Goal: Share content

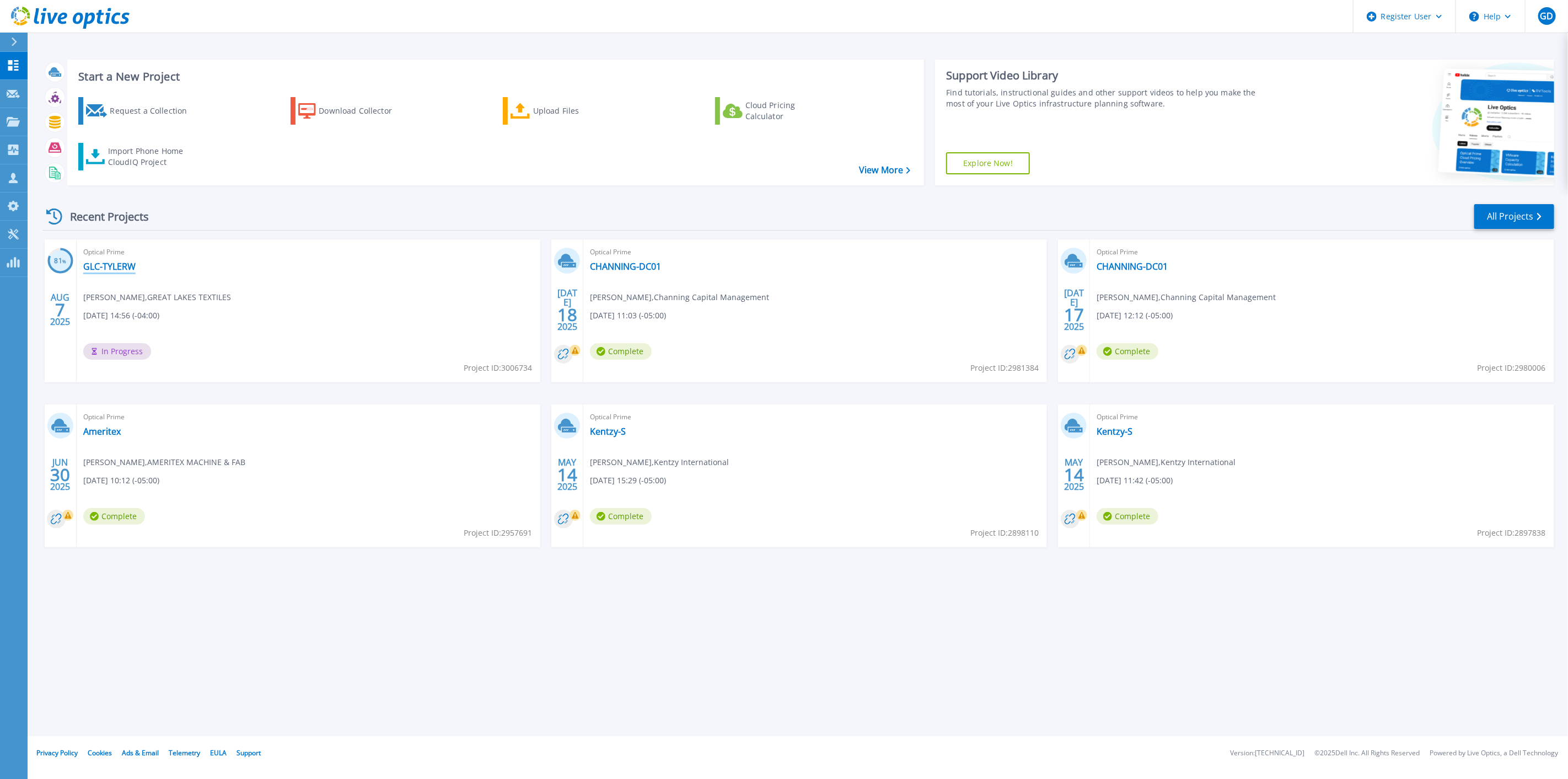
click at [112, 271] on link "GLC-TYLERW" at bounding box center [110, 266] width 52 height 11
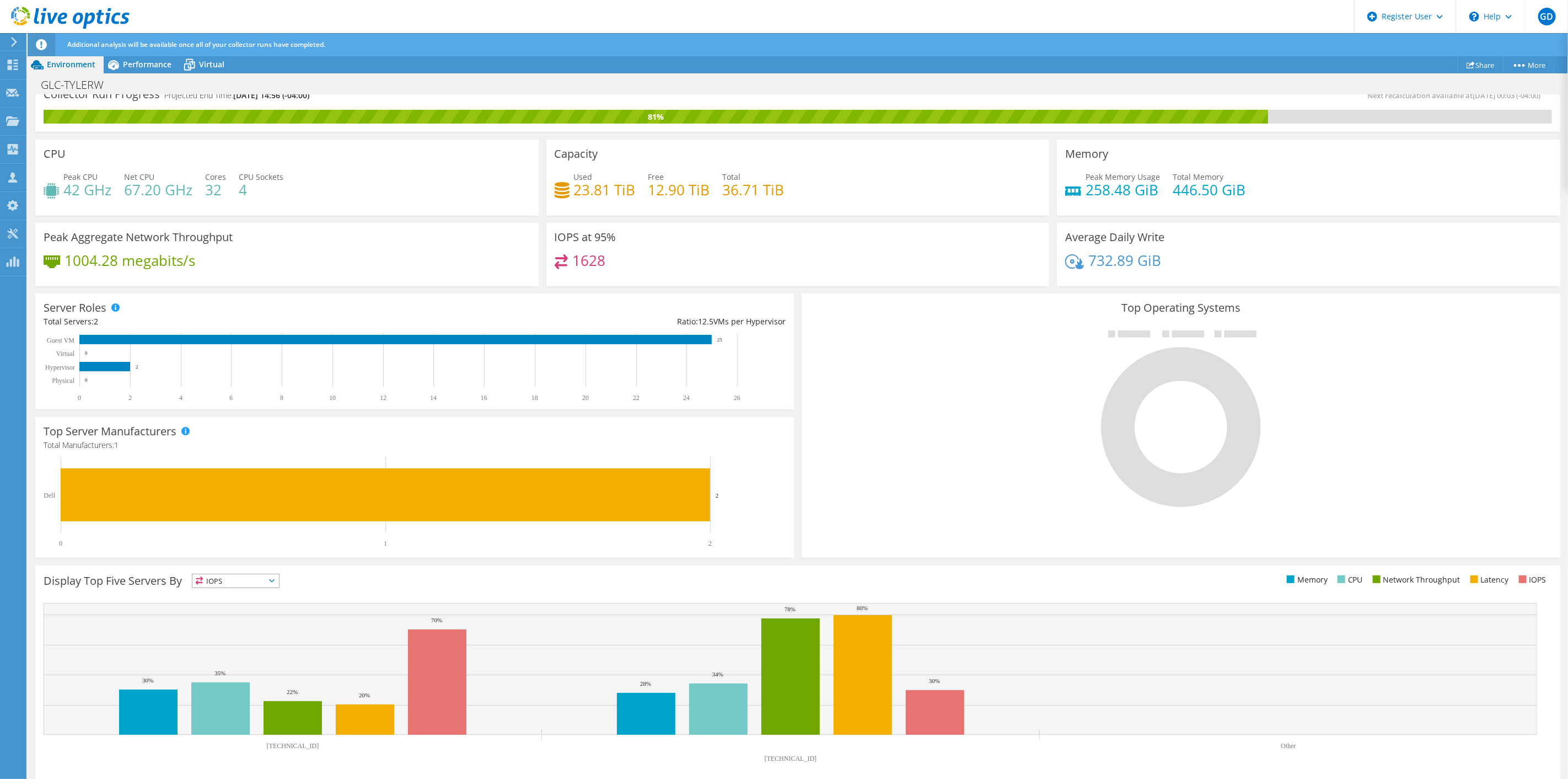
scroll to position [21, 0]
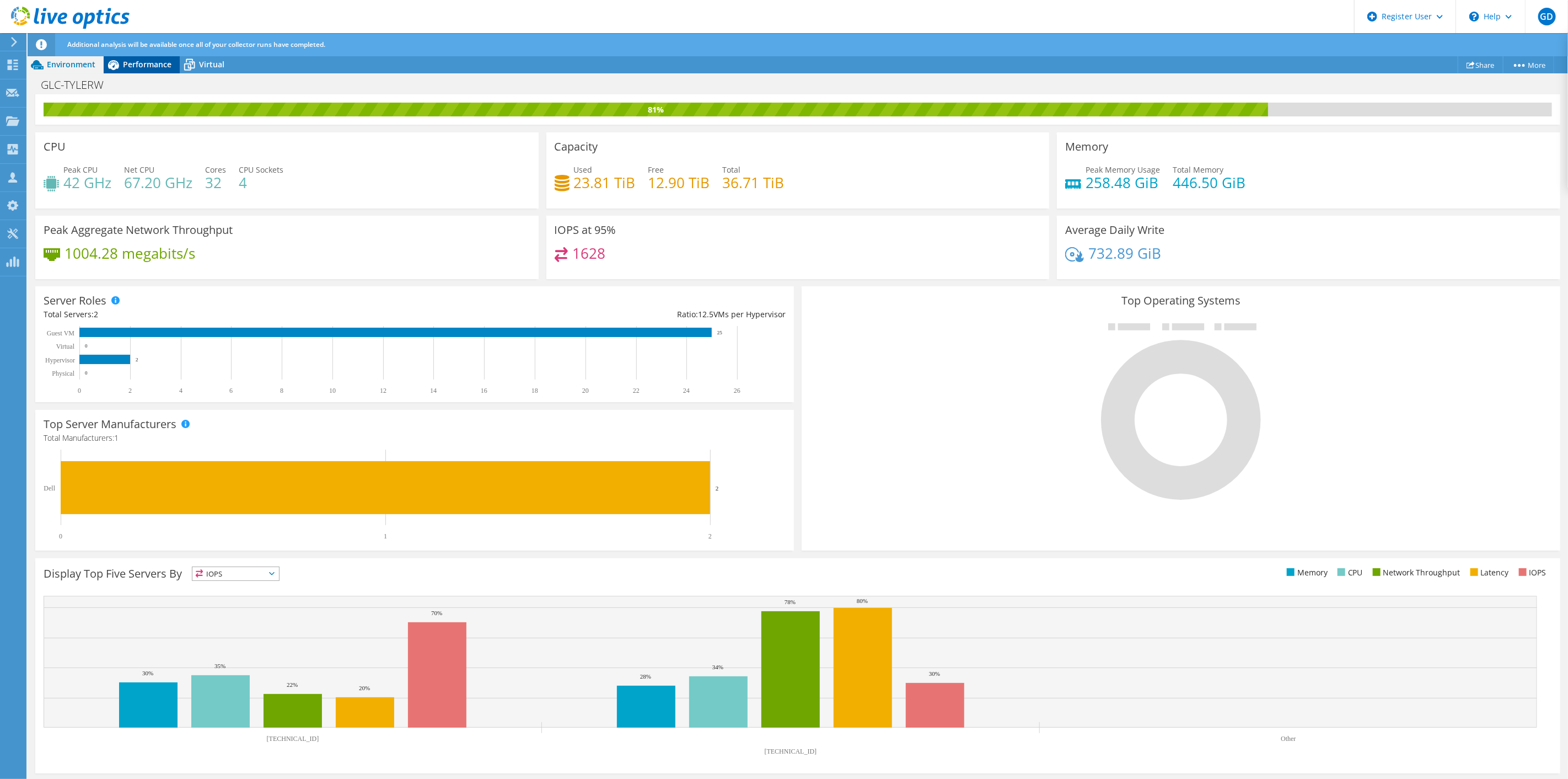
click at [167, 68] on span "Performance" at bounding box center [147, 64] width 49 height 10
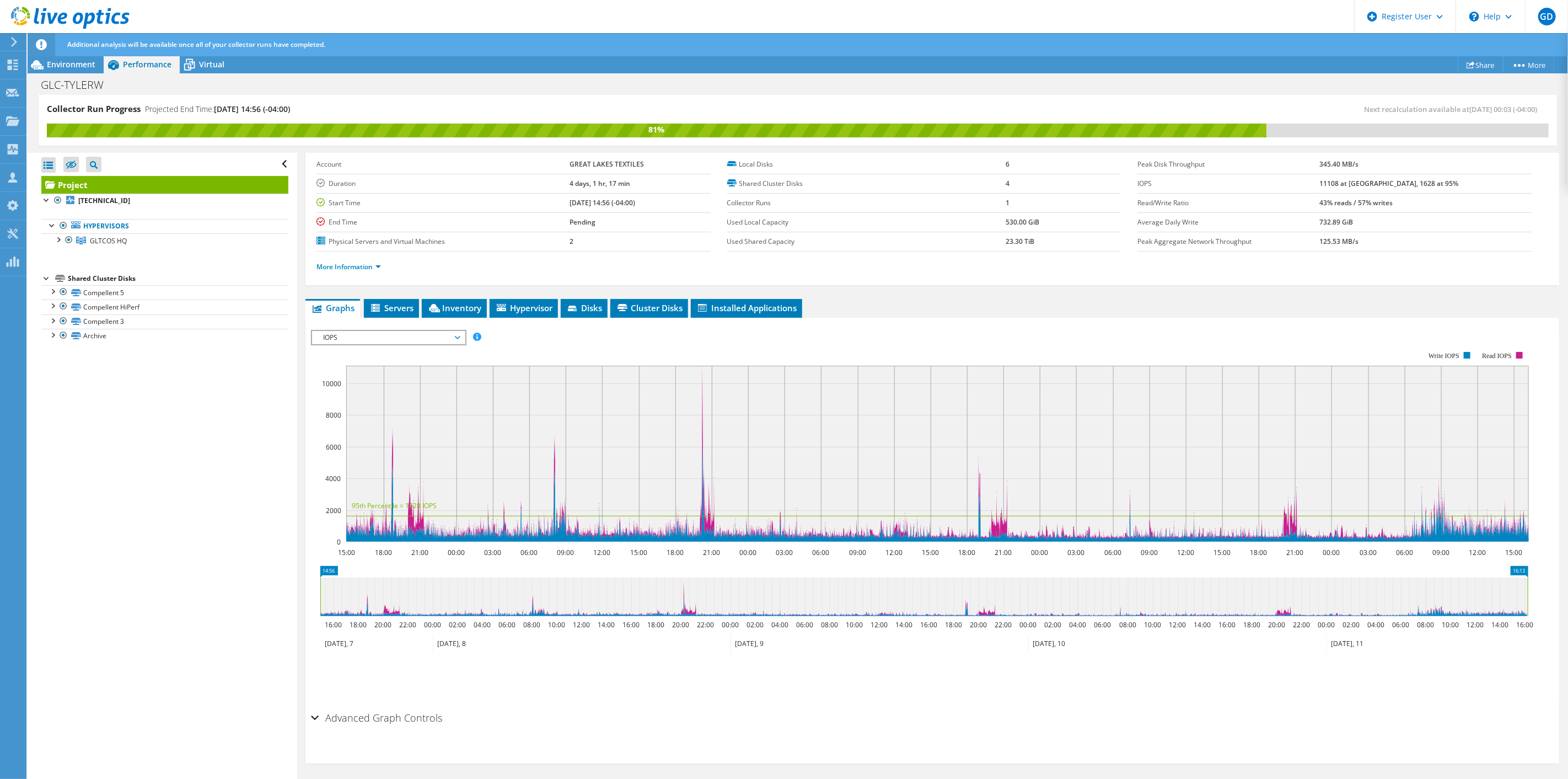
scroll to position [0, 0]
click at [200, 68] on span "Virtual" at bounding box center [212, 64] width 26 height 10
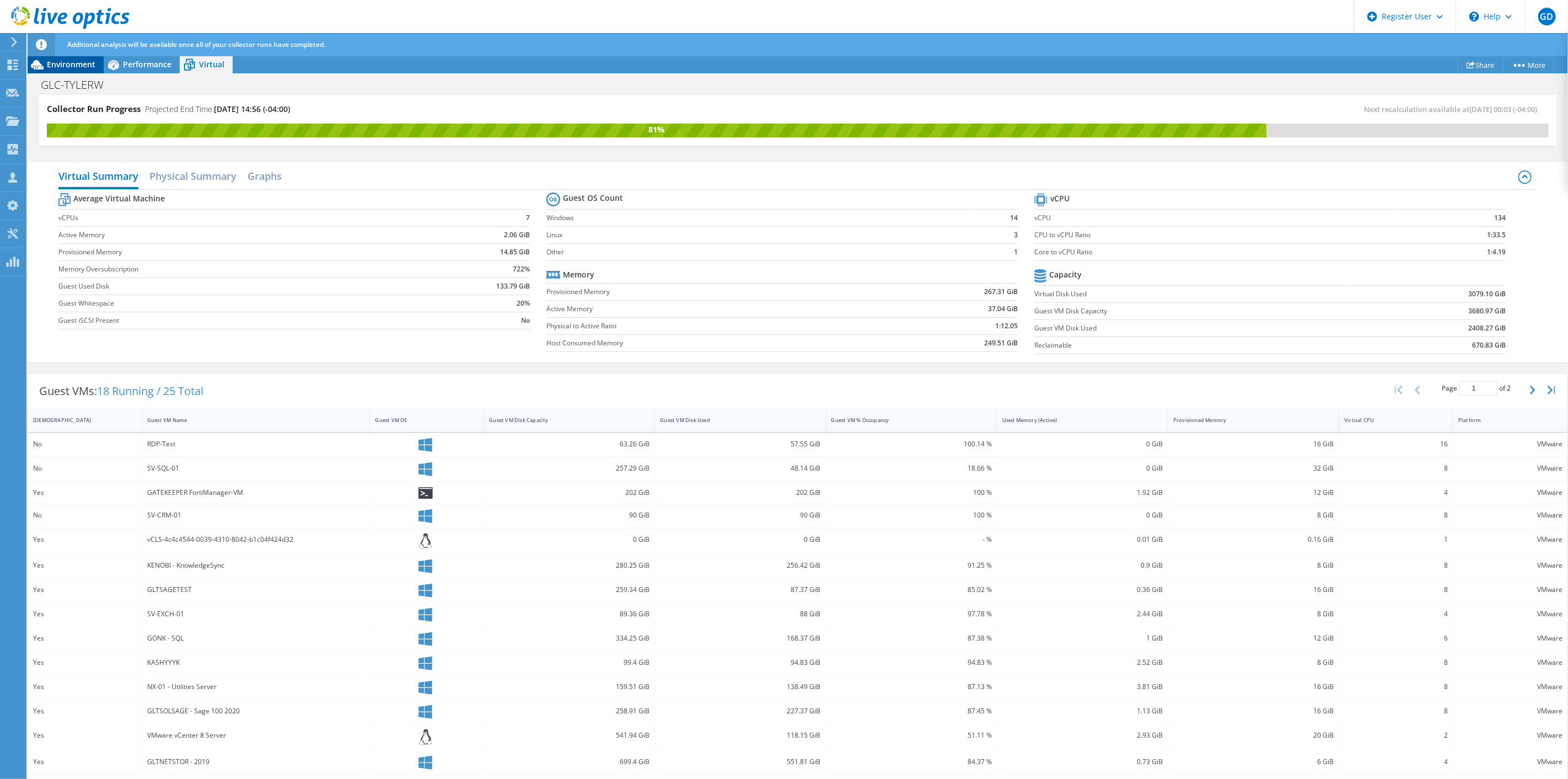
click at [64, 66] on span "Environment" at bounding box center [71, 64] width 49 height 10
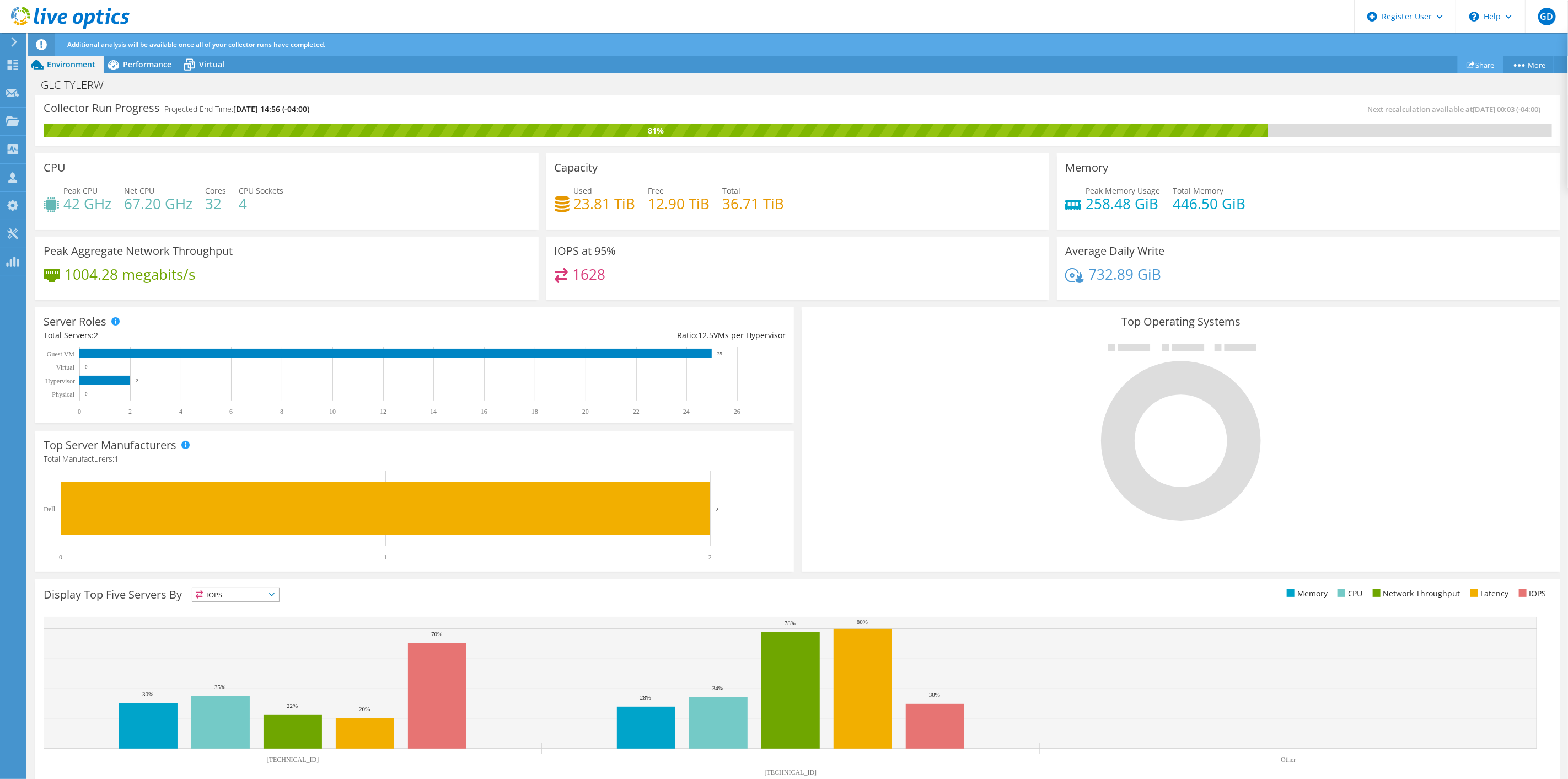
click at [1475, 65] on link "Share" at bounding box center [1480, 65] width 46 height 17
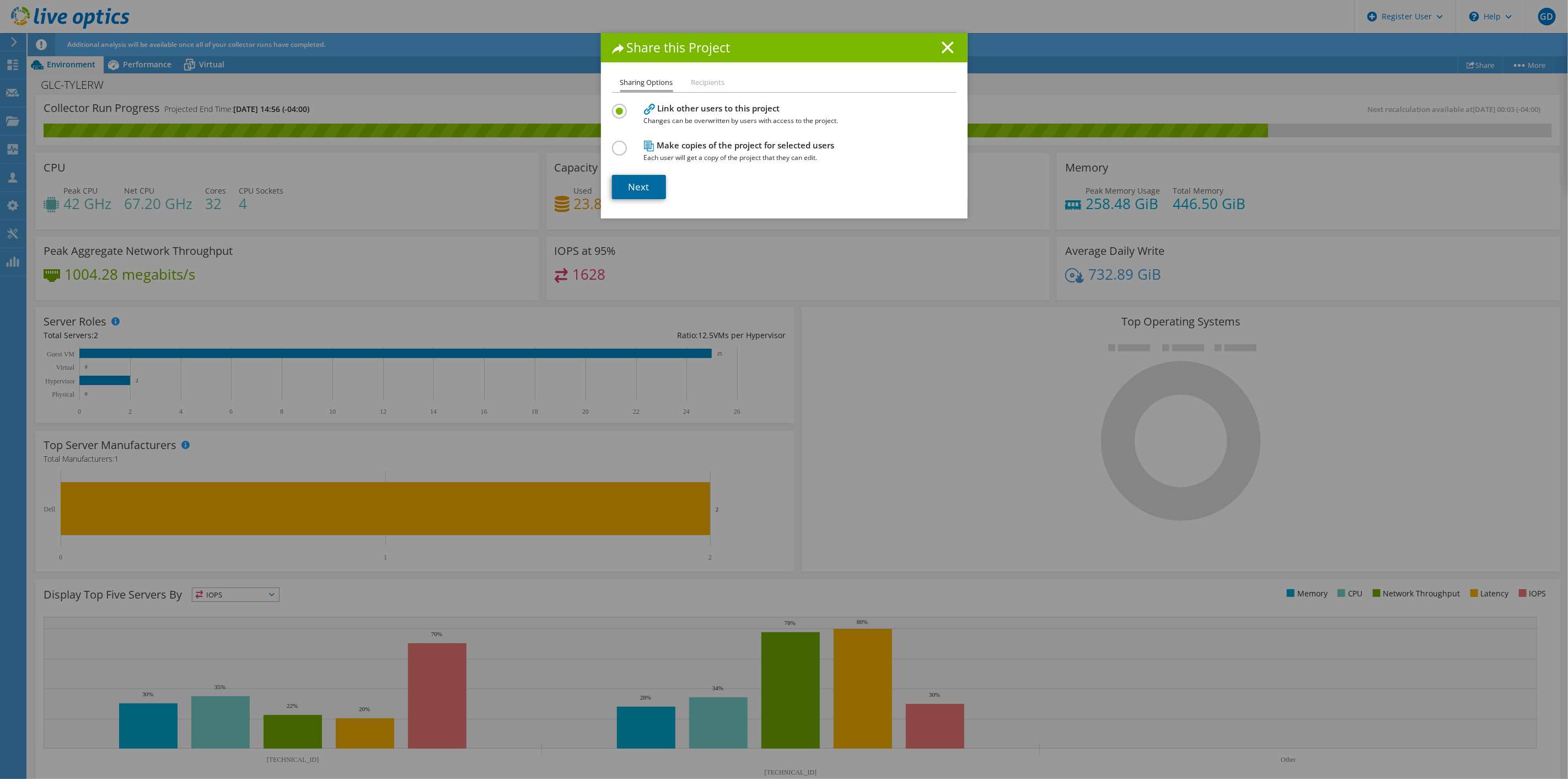
click at [642, 183] on link "Next" at bounding box center [639, 187] width 54 height 24
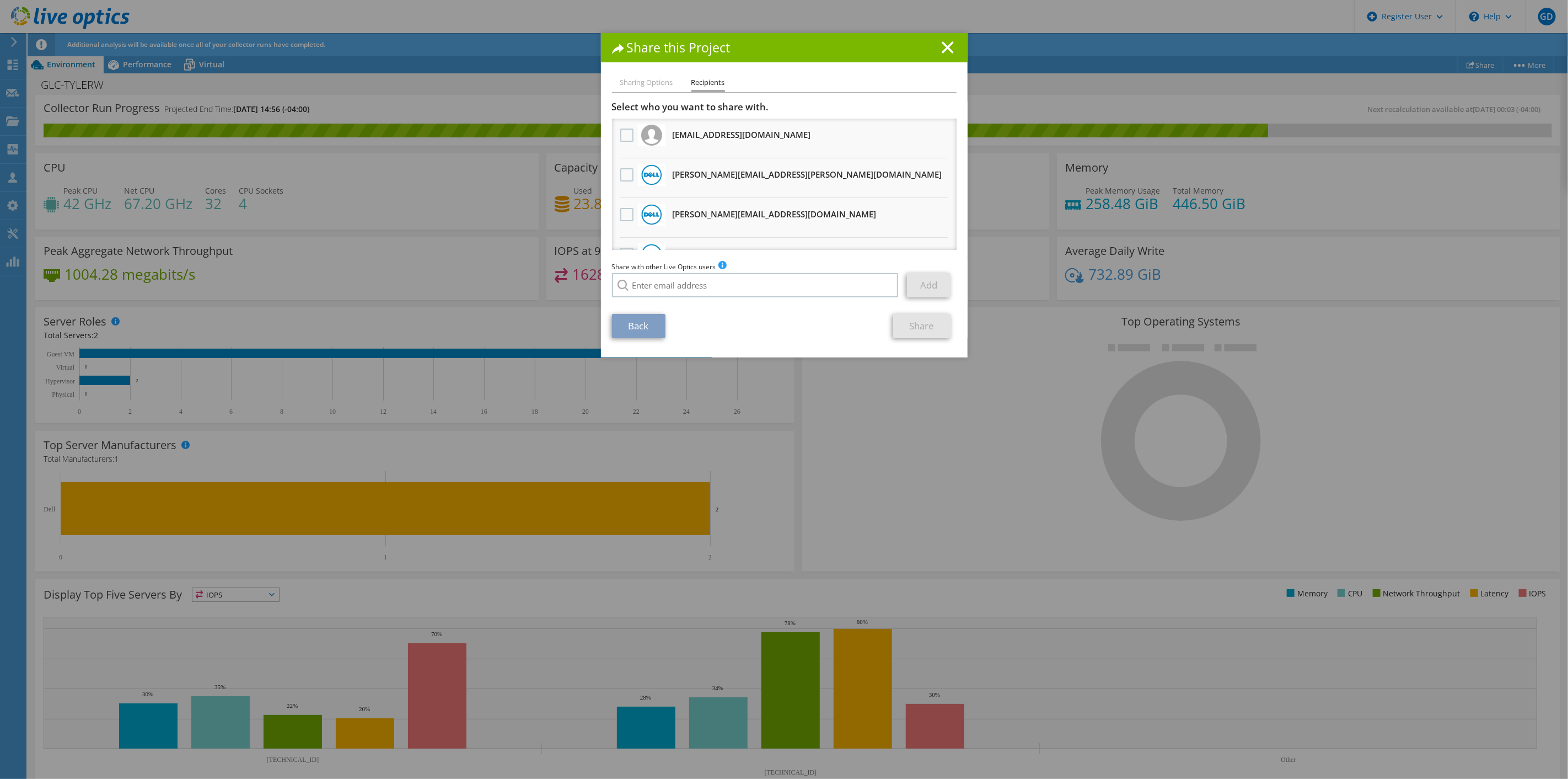
click at [614, 174] on li "[PERSON_NAME][EMAIL_ADDRESS][PERSON_NAME][DOMAIN_NAME] Will receive an anonymou…" at bounding box center [784, 178] width 345 height 40
click at [620, 174] on label at bounding box center [628, 175] width 16 height 13
click at [0, 0] on input "checkbox" at bounding box center [0, 0] width 0 height 0
click at [904, 326] on link "Share" at bounding box center [922, 326] width 58 height 24
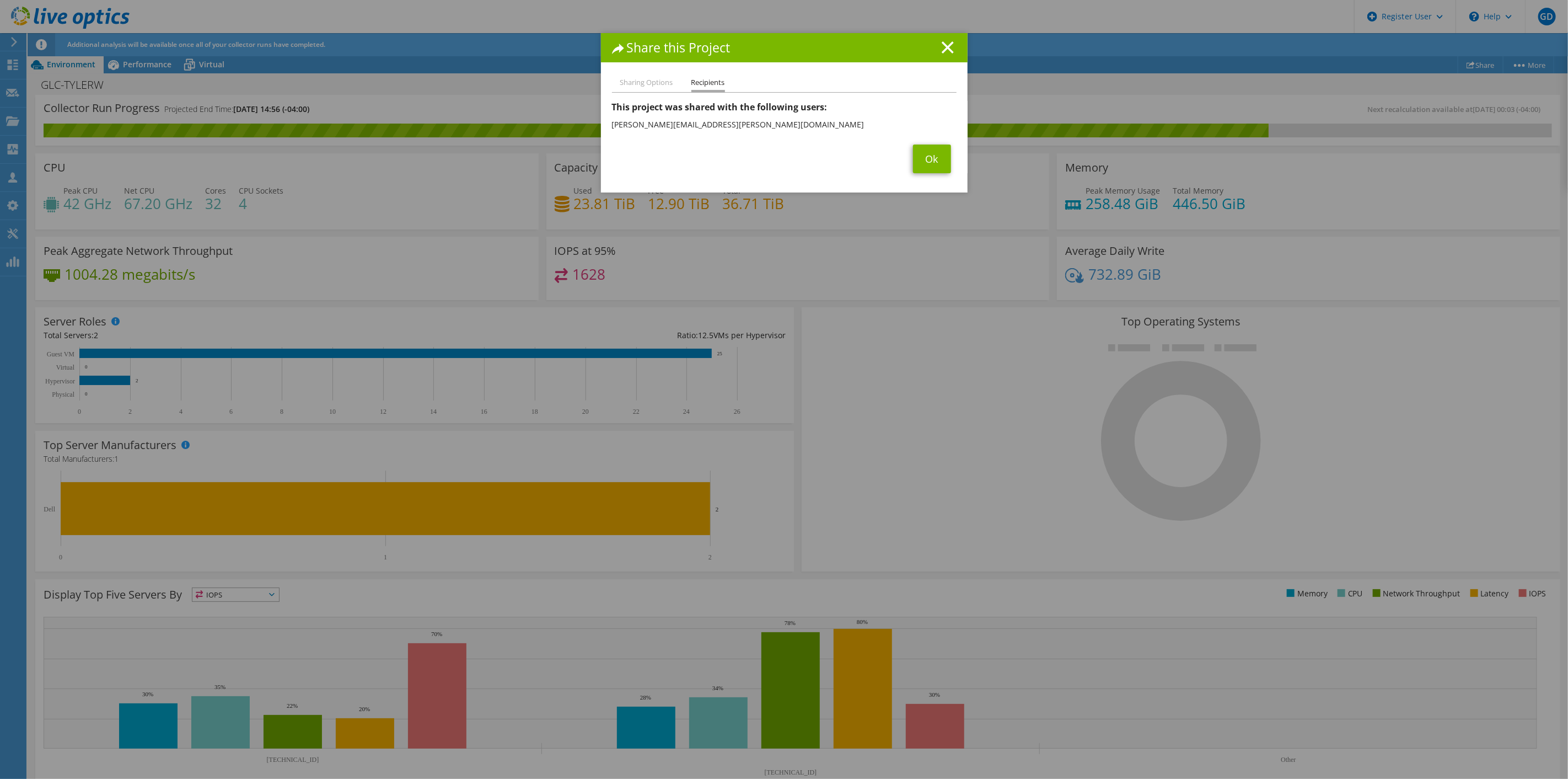
click at [950, 45] on h1 "Share this Project" at bounding box center [784, 48] width 345 height 13
click at [942, 47] on icon at bounding box center [948, 48] width 12 height 12
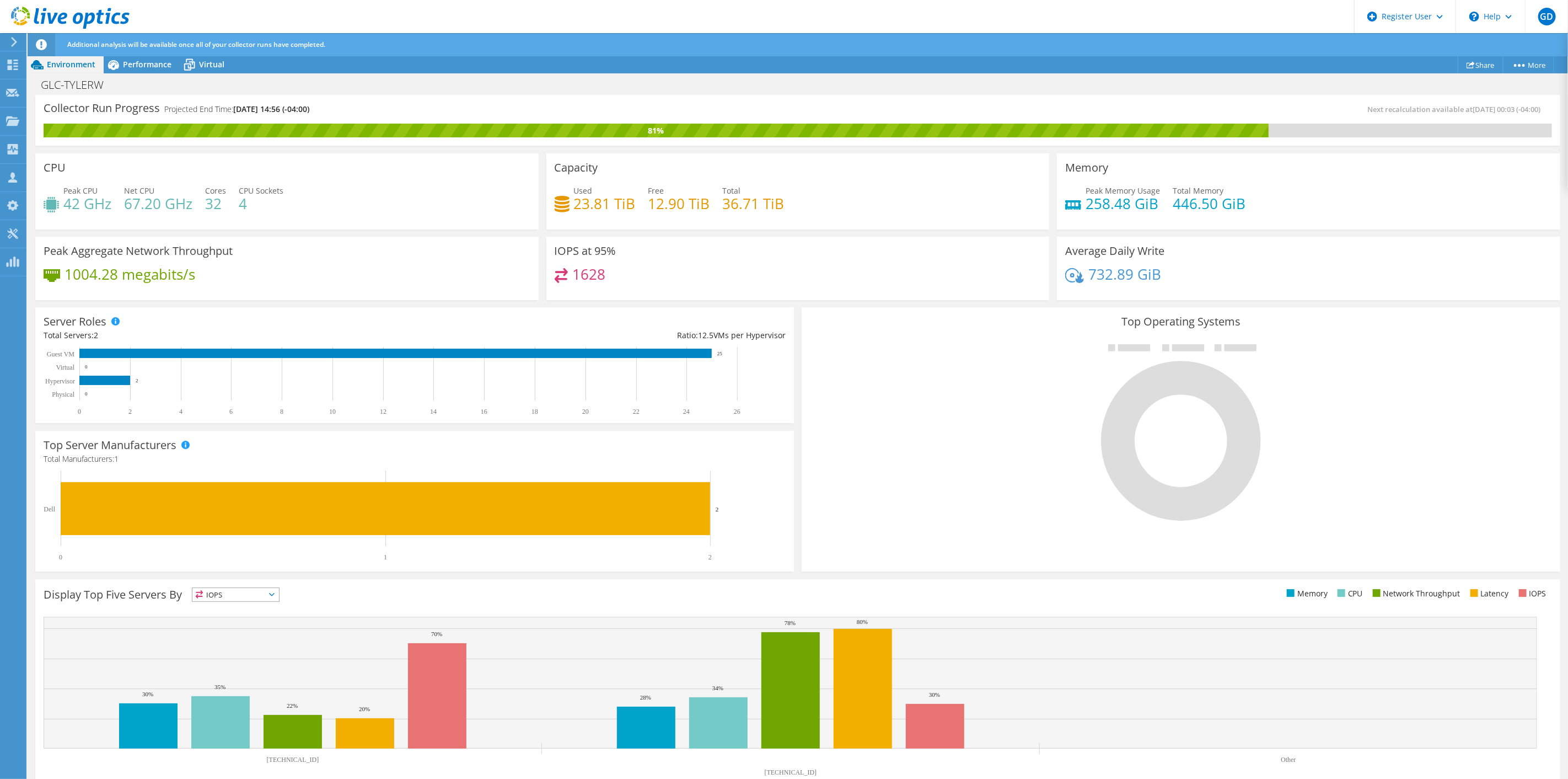
click at [7, 41] on div at bounding box center [12, 42] width 12 height 10
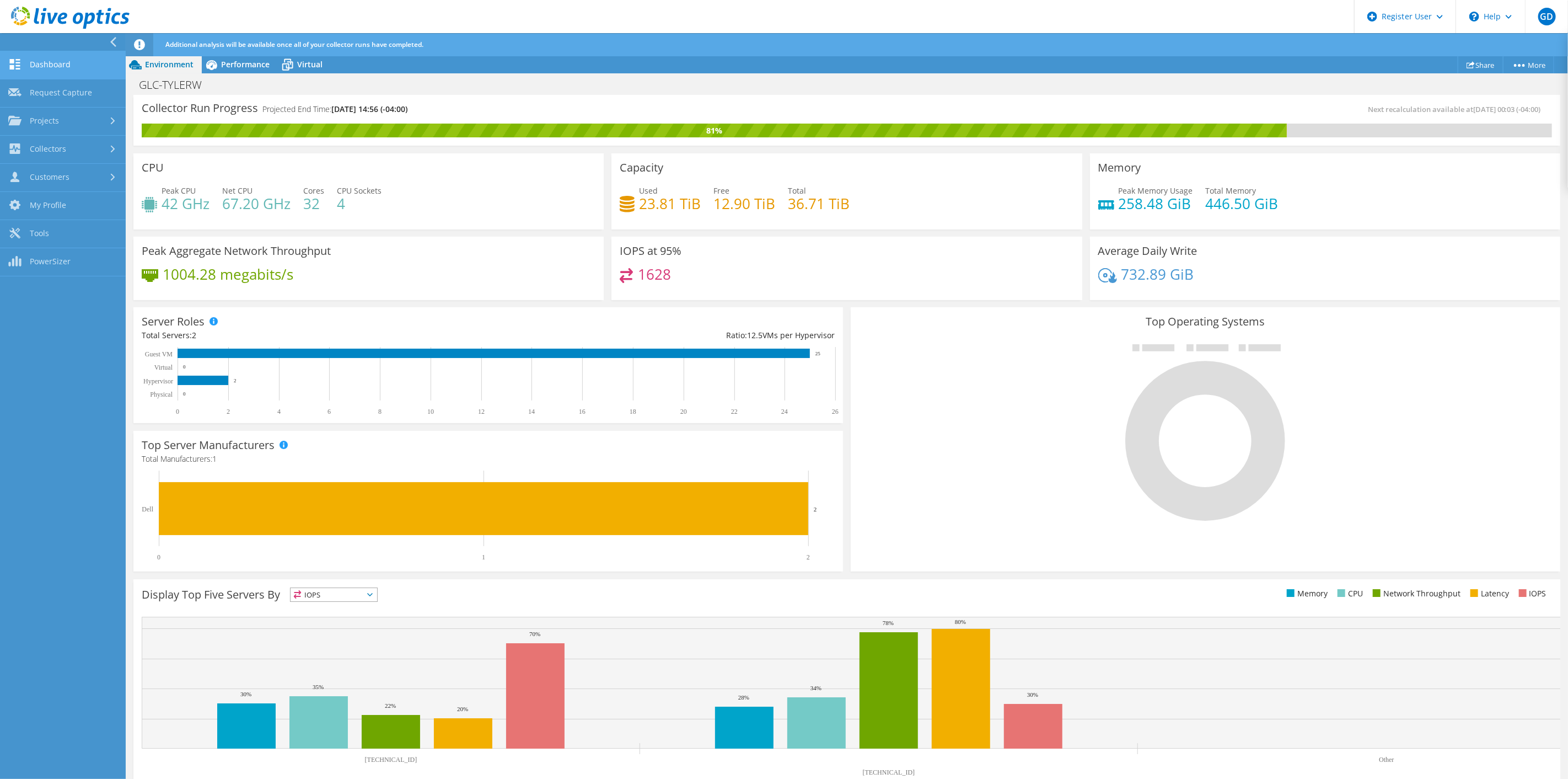
click at [61, 62] on link "Dashboard" at bounding box center [63, 65] width 126 height 28
